Goal: Task Accomplishment & Management: Manage account settings

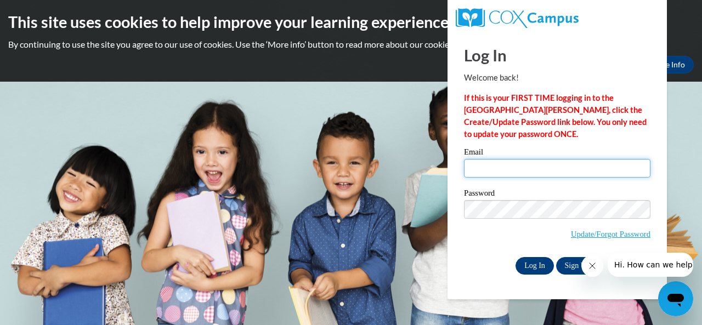
type input "barbepa@cpsboe.k12.oh.us"
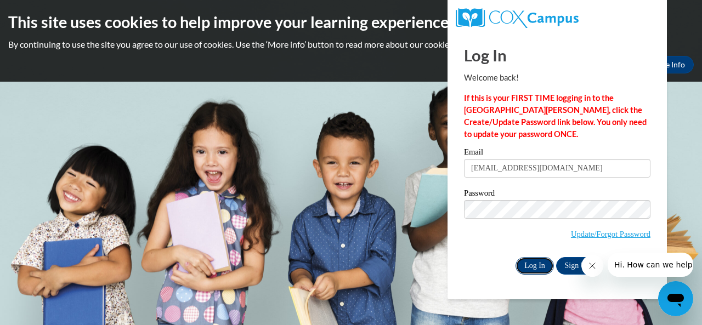
click at [523, 270] on input "Log In" at bounding box center [535, 266] width 38 height 18
click at [528, 270] on input "Log In" at bounding box center [535, 266] width 38 height 18
click at [538, 265] on input "Log In" at bounding box center [535, 266] width 38 height 18
click at [530, 263] on input "Log In" at bounding box center [535, 266] width 38 height 18
click at [588, 268] on icon "Close message from company" at bounding box center [592, 266] width 9 height 9
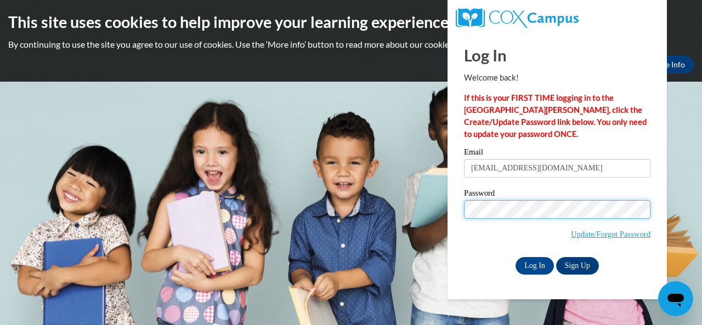
click at [516, 257] on input "Log In" at bounding box center [535, 266] width 38 height 18
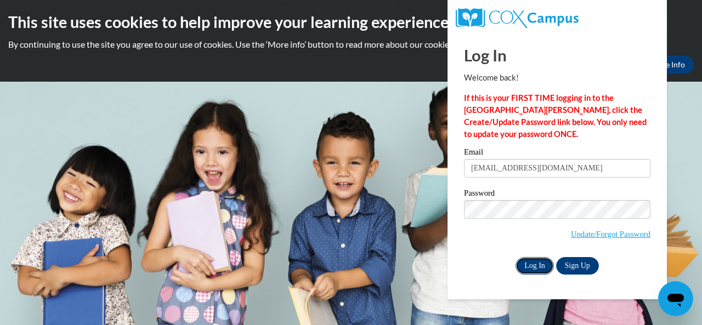
click at [530, 259] on input "Log In" at bounding box center [535, 266] width 38 height 18
